Goal: Information Seeking & Learning: Find specific fact

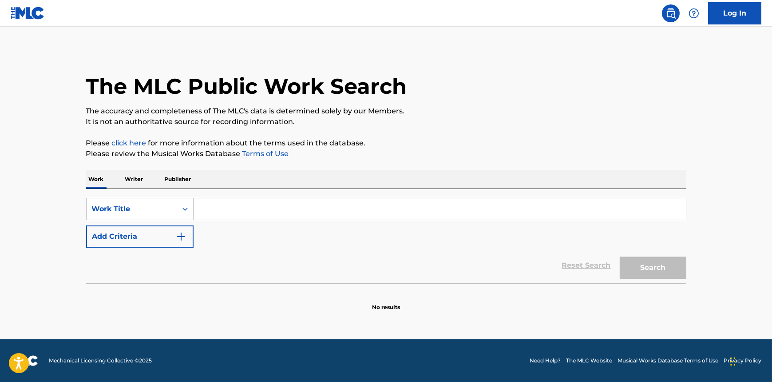
click at [288, 227] on div "SearchWithCriteriaed3bcf3a-64c2-406d-9aa7-cdb64655b159 Work Title Add Criteria" at bounding box center [386, 223] width 601 height 50
click at [279, 211] on input "Search Form" at bounding box center [440, 208] width 493 height 21
click at [283, 216] on input "Search Form" at bounding box center [440, 208] width 493 height 21
type input "savannah"
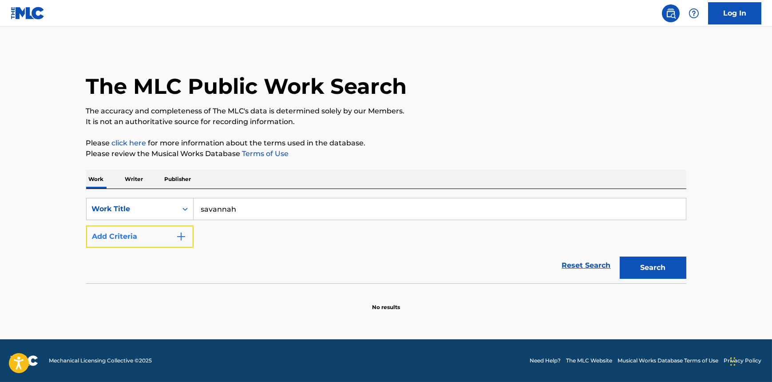
click at [158, 232] on button "Add Criteria" at bounding box center [140, 236] width 108 height 22
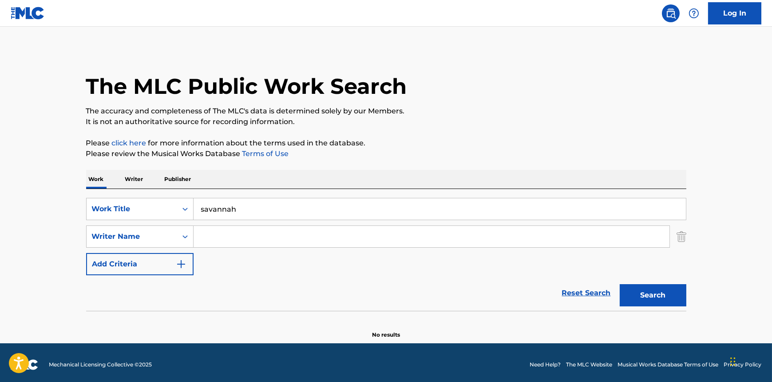
click at [240, 239] on input "Search Form" at bounding box center [432, 236] width 476 height 21
click at [319, 238] on input "Search Form" at bounding box center [432, 236] width 476 height 21
click at [685, 299] on button "Search" at bounding box center [653, 295] width 67 height 22
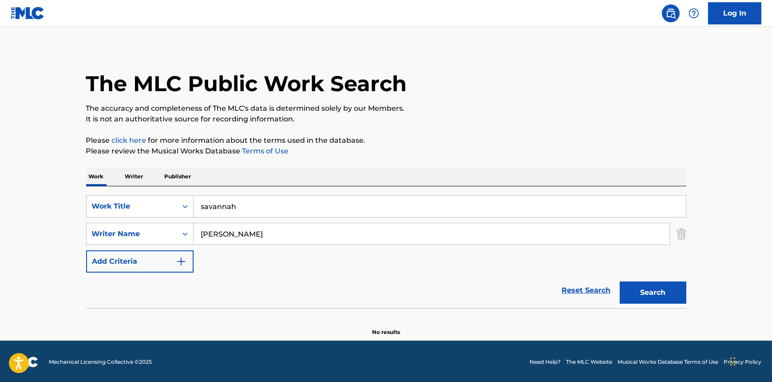
scroll to position [4, 0]
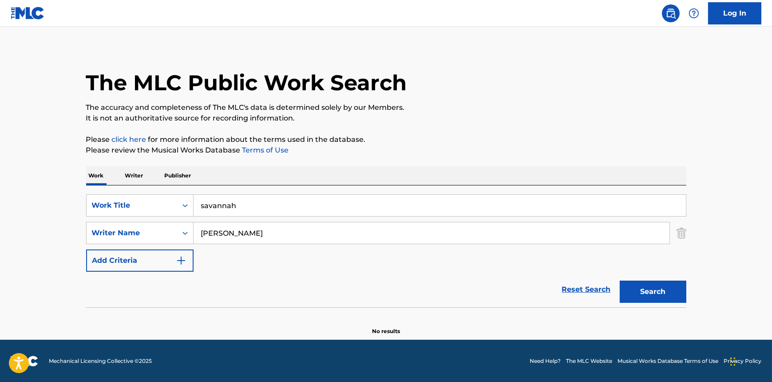
click at [319, 277] on div "Reset Search Search" at bounding box center [386, 289] width 601 height 36
click at [249, 285] on div "Reset Search Search" at bounding box center [386, 289] width 601 height 36
drag, startPoint x: 279, startPoint y: 231, endPoint x: 163, endPoint y: 232, distance: 115.9
click at [163, 232] on div "SearchWithCriteriabc0cad7c-b1fe-4983-a8d7-d2d1c858da96 Writer Name [PERSON_NAME]" at bounding box center [386, 233] width 601 height 22
type input "[PERSON_NAME]"
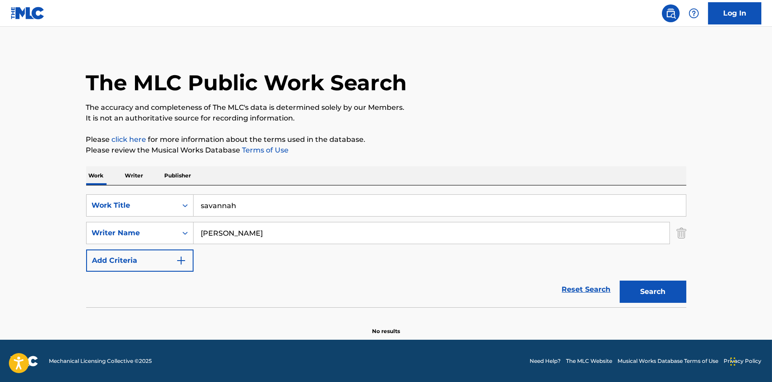
click at [620, 280] on button "Search" at bounding box center [653, 291] width 67 height 22
drag, startPoint x: 298, startPoint y: 231, endPoint x: 171, endPoint y: 233, distance: 127.1
click at [171, 233] on div "SearchWithCriteriabc0cad7c-b1fe-4983-a8d7-d2d1c858da96 Writer Name [PERSON_NAME]" at bounding box center [386, 233] width 601 height 22
drag, startPoint x: 279, startPoint y: 208, endPoint x: 162, endPoint y: 194, distance: 117.3
click at [161, 193] on div "SearchWithCriteriaed3bcf3a-64c2-406d-9aa7-cdb64655b159 Work Title savannah Sear…" at bounding box center [386, 246] width 601 height 122
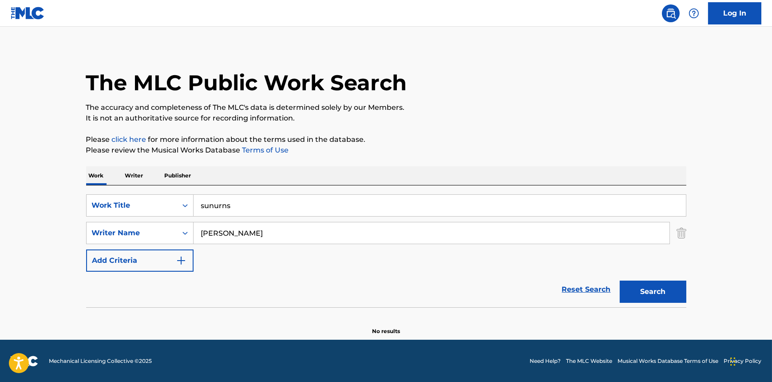
click at [620, 280] on button "Search" at bounding box center [653, 291] width 67 height 22
click at [217, 203] on input "sunurns" at bounding box center [440, 205] width 493 height 21
click at [213, 205] on input "sunurns" at bounding box center [440, 205] width 493 height 21
type input "sunburns"
click at [620, 280] on button "Search" at bounding box center [653, 291] width 67 height 22
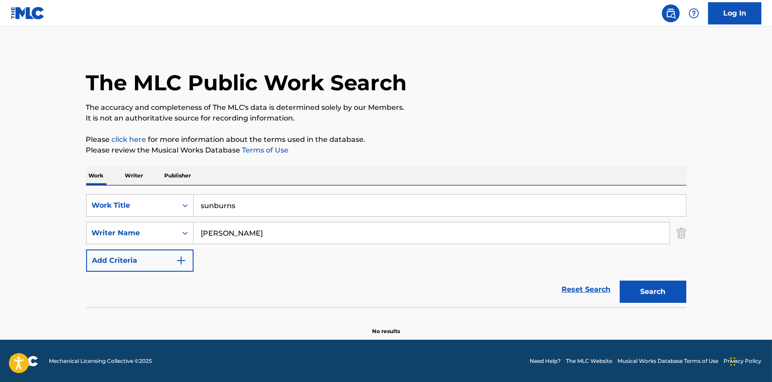
click at [259, 259] on div "SearchWithCriteriaed3bcf3a-64c2-406d-9aa7-cdb64655b159 Work Title sunburns Sear…" at bounding box center [386, 232] width 601 height 77
drag, startPoint x: 269, startPoint y: 241, endPoint x: 192, endPoint y: 247, distance: 77.1
click at [192, 247] on div "SearchWithCriteriaed3bcf3a-64c2-406d-9aa7-cdb64655b159 Work Title sunburns Sear…" at bounding box center [386, 232] width 601 height 77
type input "[PERSON_NAME]"
click at [620, 280] on button "Search" at bounding box center [653, 291] width 67 height 22
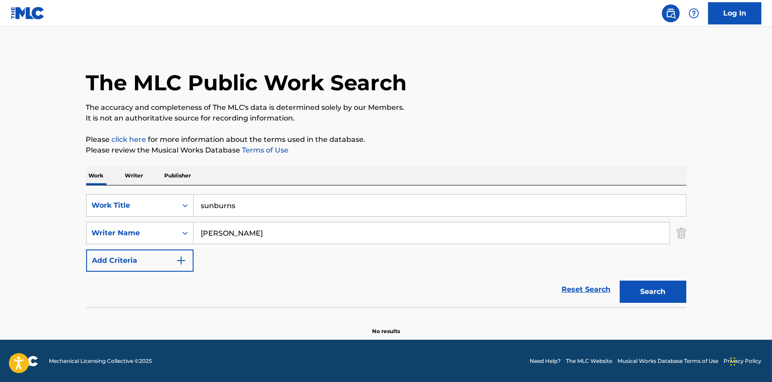
click at [465, 117] on p "It is not an authoritative source for recording information." at bounding box center [386, 118] width 601 height 11
